Goal: Task Accomplishment & Management: Use online tool/utility

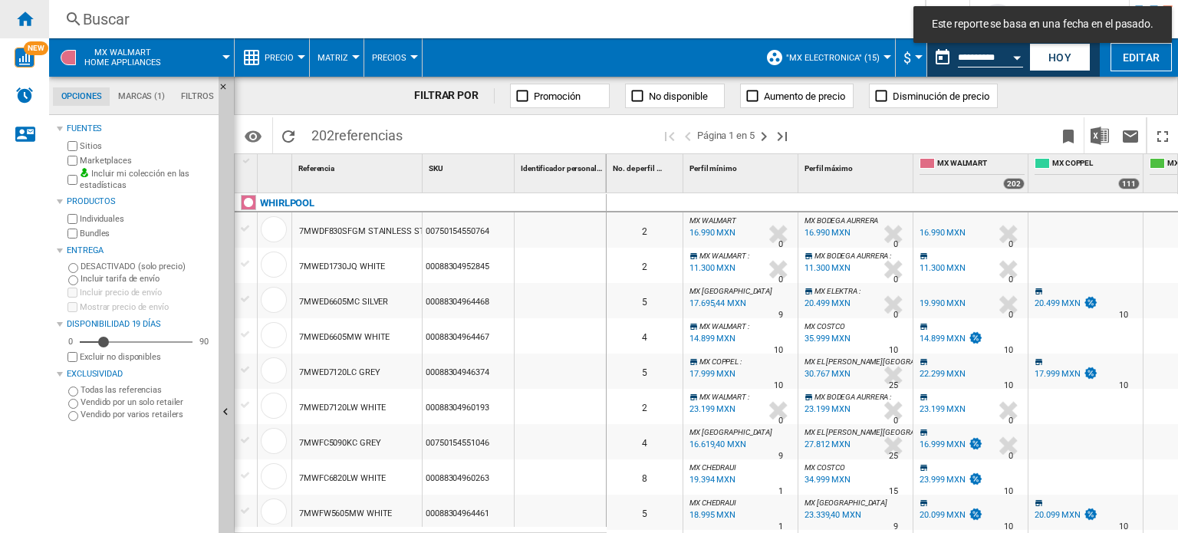
click at [32, 18] on ng-md-icon "Inicio" at bounding box center [24, 18] width 18 height 18
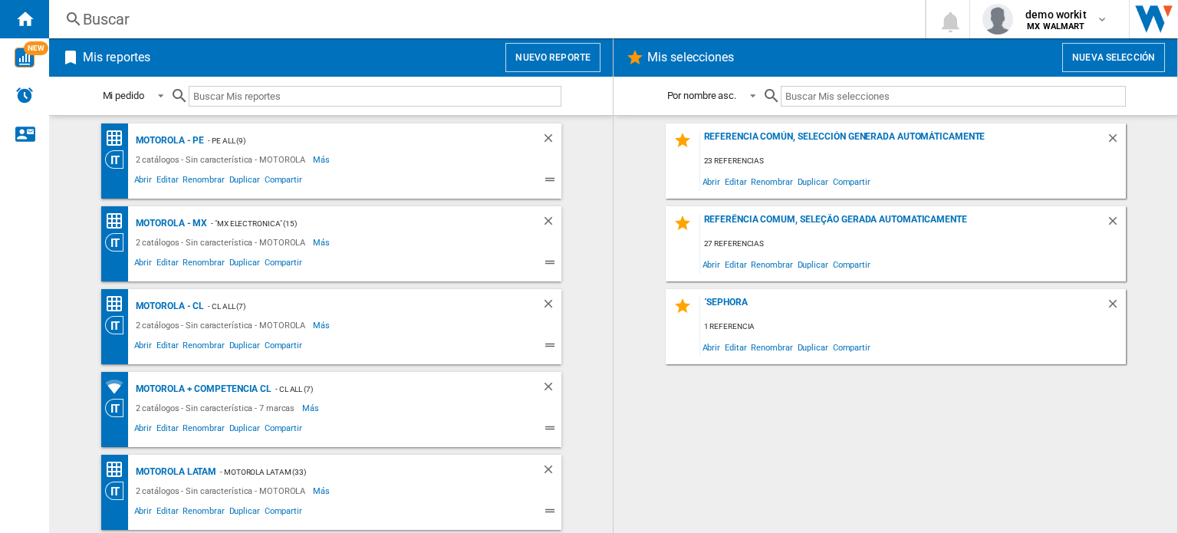
click at [580, 61] on button "Nuevo reporte" at bounding box center [552, 57] width 95 height 29
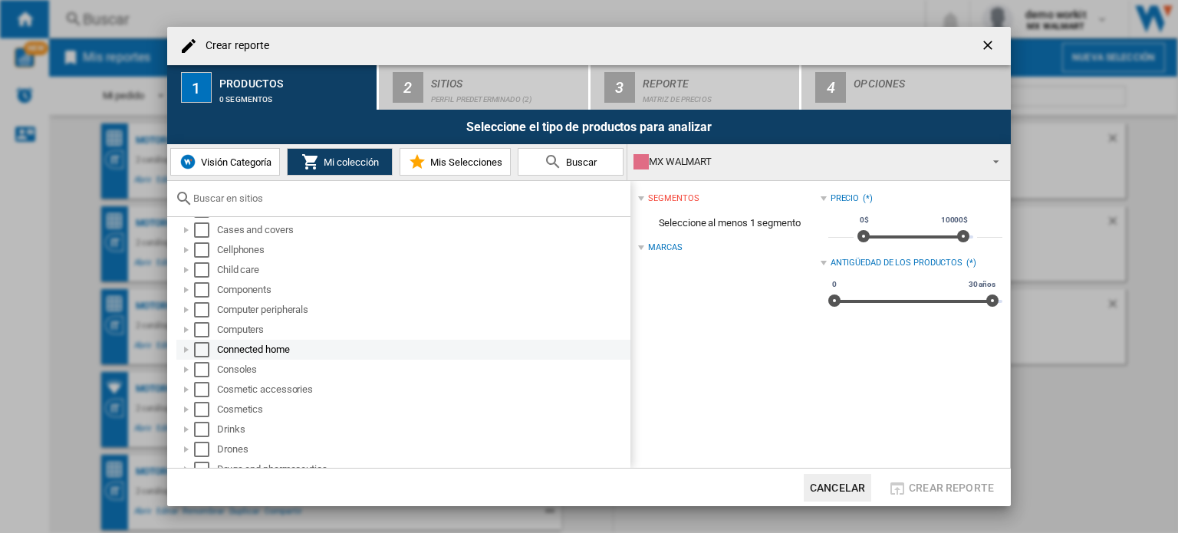
scroll to position [136, 0]
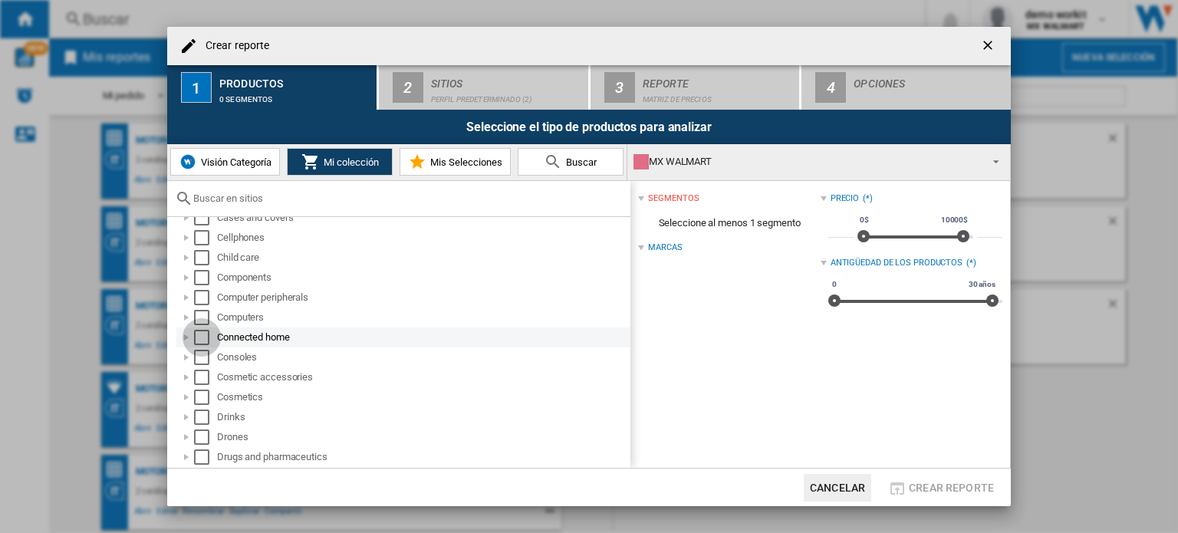
click at [202, 340] on div "Select" at bounding box center [201, 337] width 15 height 15
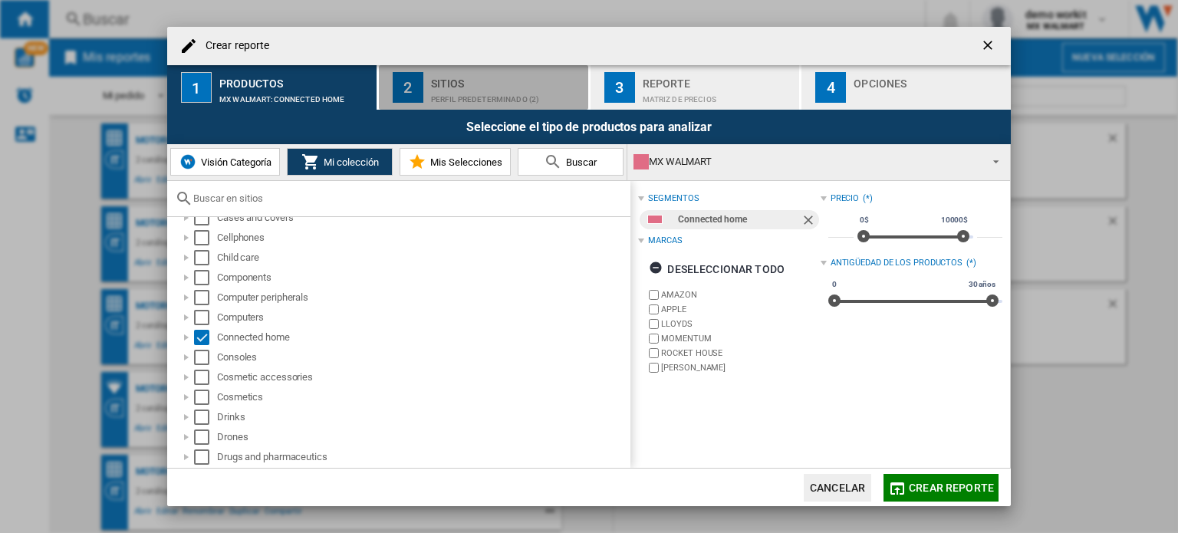
click at [500, 85] on div "Sitios" at bounding box center [506, 79] width 151 height 16
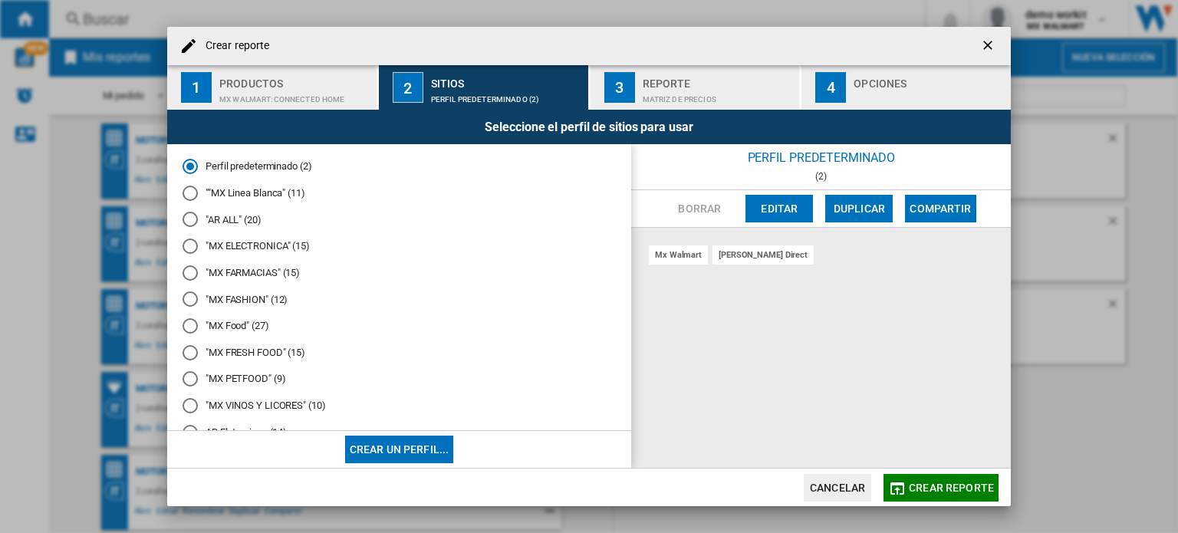
click at [248, 297] on md-radio-button ""MX FASHION" (12)" at bounding box center [398, 299] width 433 height 15
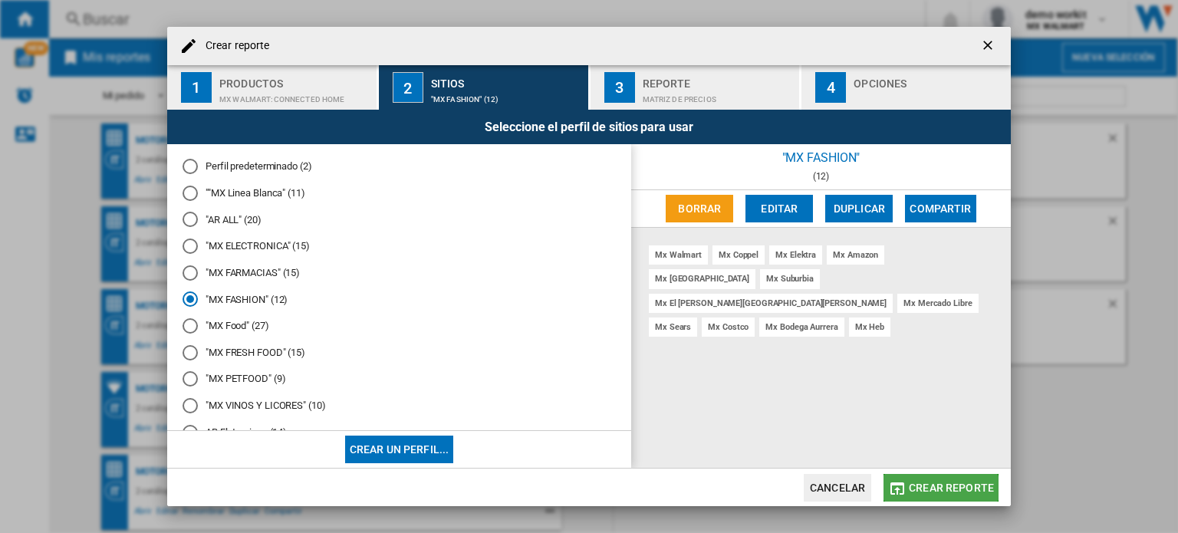
click at [919, 495] on button "Crear reporte" at bounding box center [940, 488] width 115 height 28
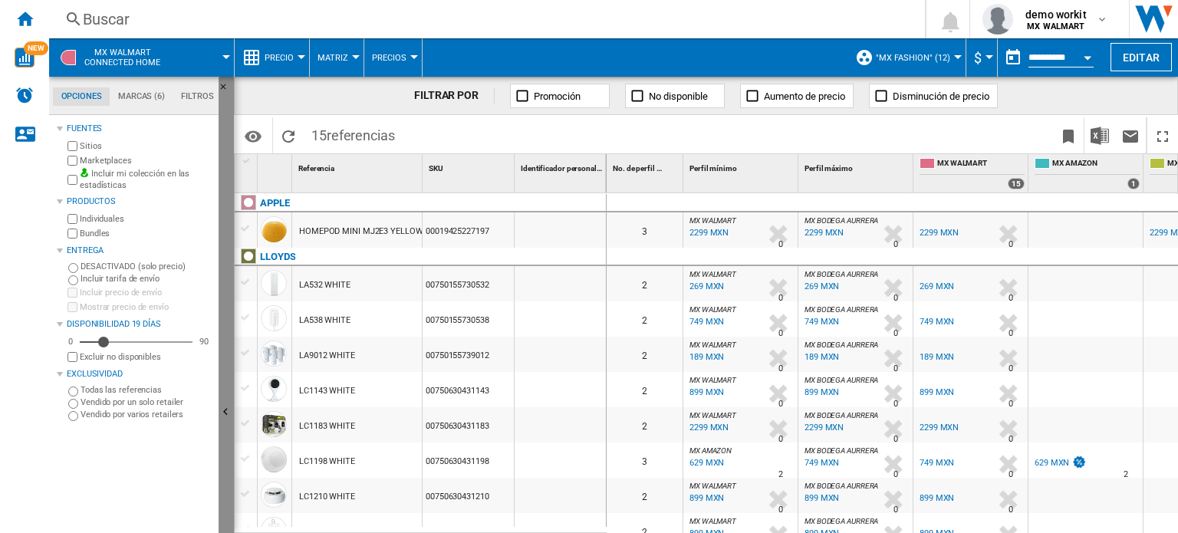
click at [224, 383] on button "Ocultar" at bounding box center [225, 413] width 15 height 672
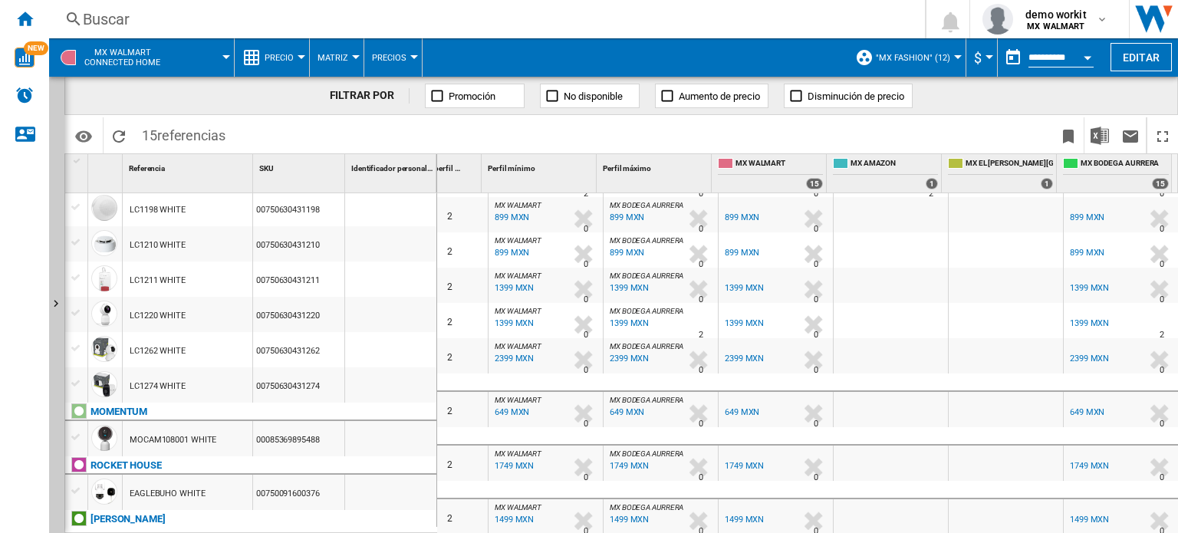
scroll to position [288, 0]
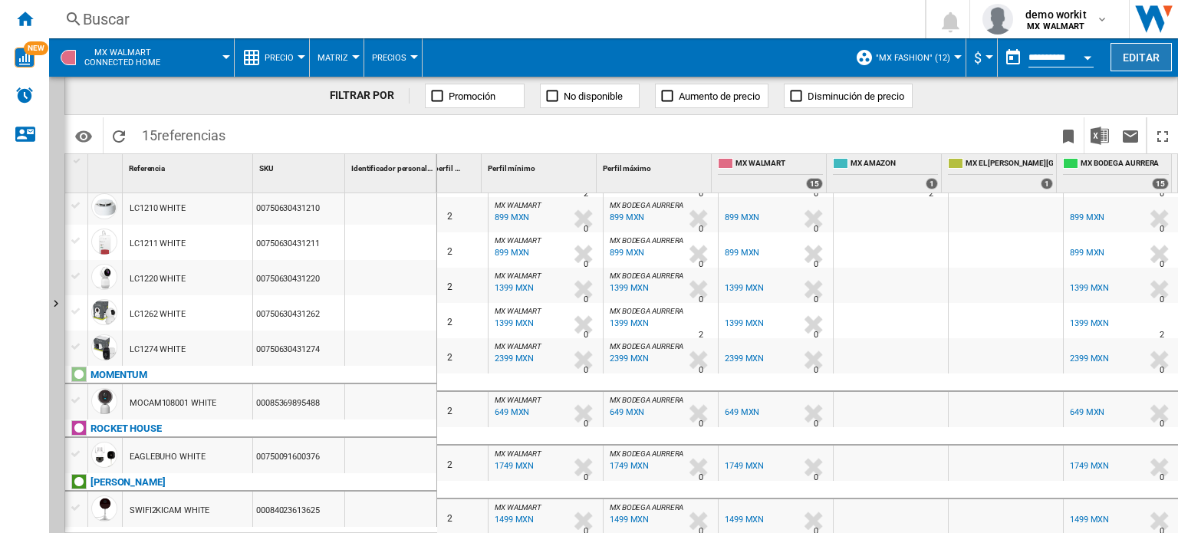
click at [1142, 58] on button "Editar" at bounding box center [1140, 57] width 61 height 28
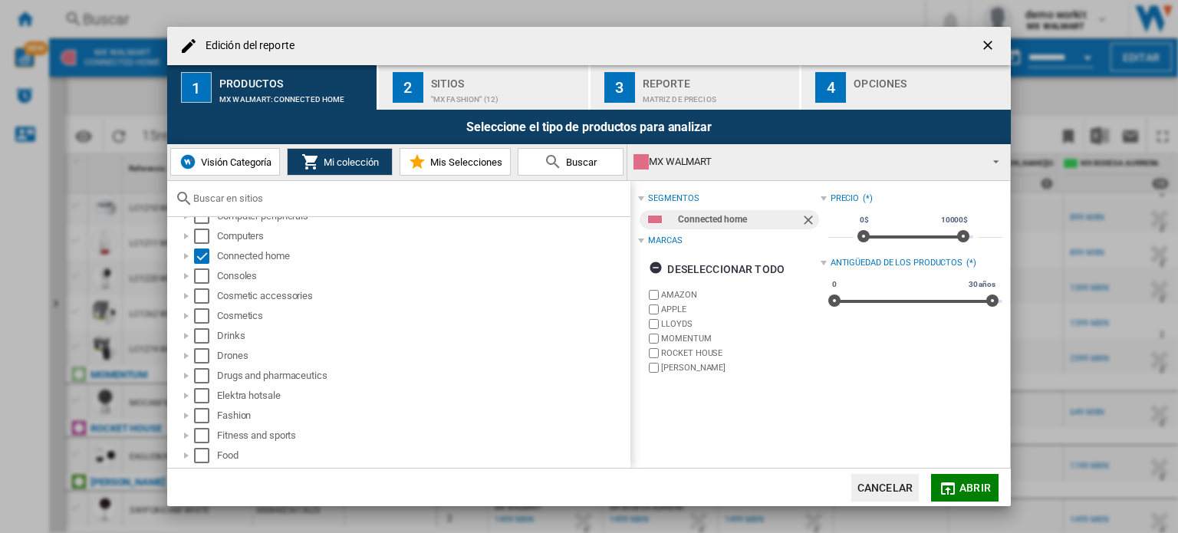
scroll to position [217, 0]
click at [199, 255] on div "Select" at bounding box center [201, 256] width 15 height 15
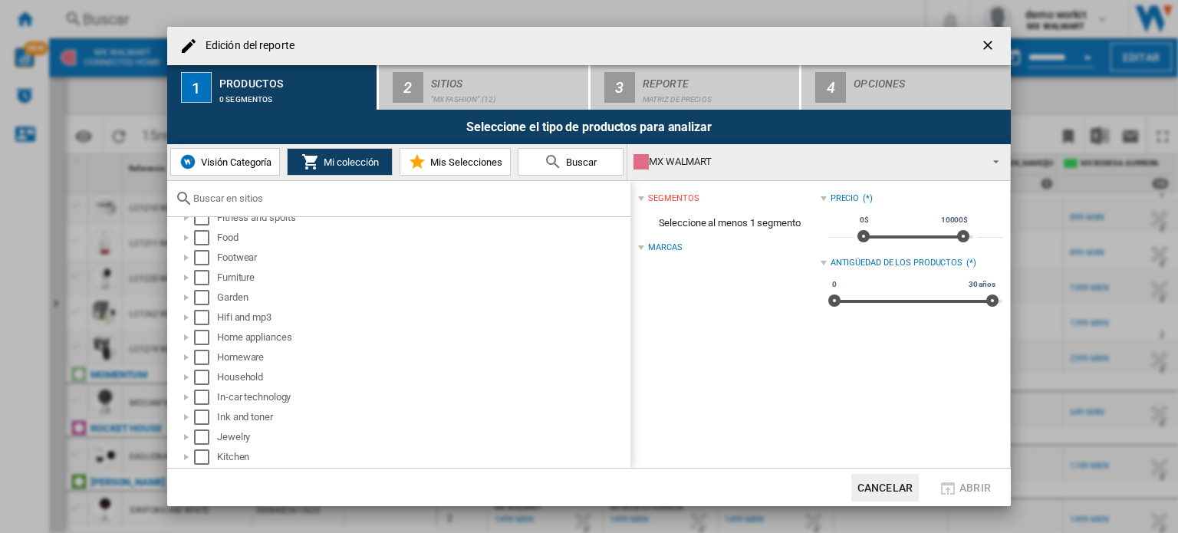
scroll to position [435, 0]
click at [202, 337] on div "Select" at bounding box center [201, 337] width 15 height 15
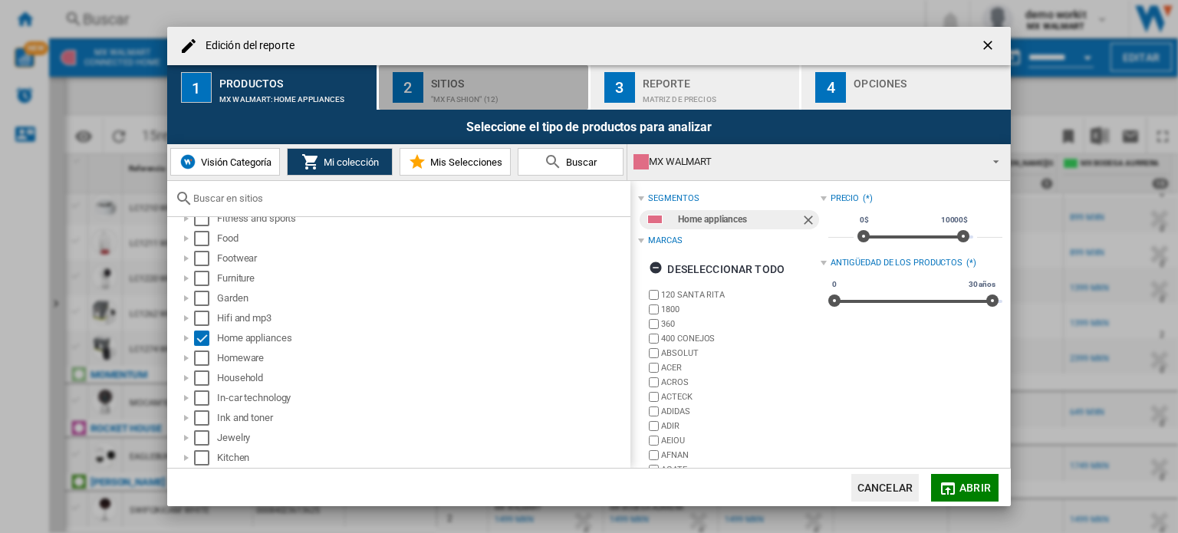
click at [500, 82] on div "Sitios" at bounding box center [506, 79] width 151 height 16
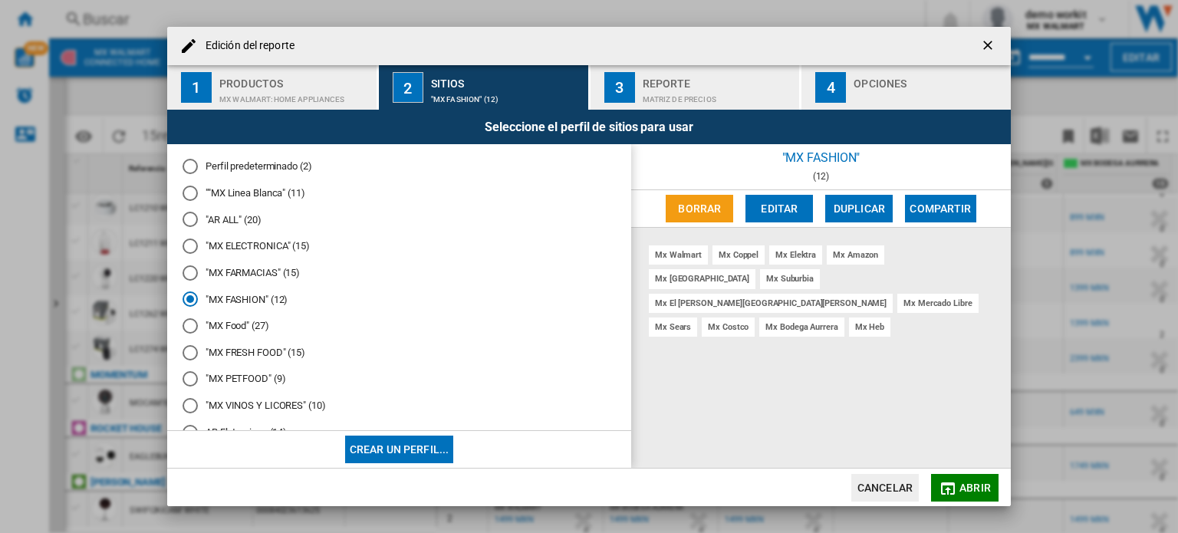
click at [256, 248] on md-radio-button ""MX ELECTRONICA" (15)" at bounding box center [398, 246] width 433 height 15
click at [967, 490] on span "Abrir" at bounding box center [974, 487] width 31 height 12
